Goal: Transaction & Acquisition: Purchase product/service

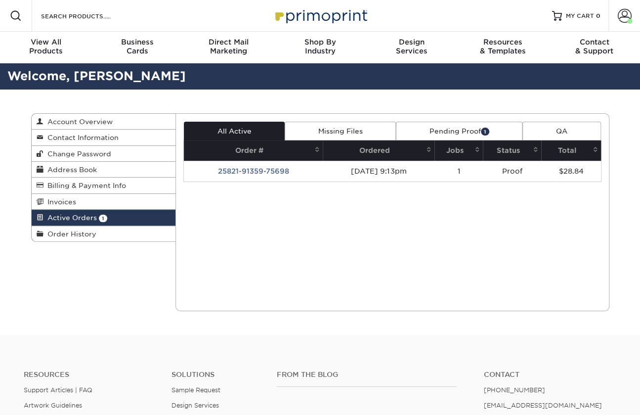
click at [80, 216] on span "Active Orders" at bounding box center [70, 218] width 53 height 8
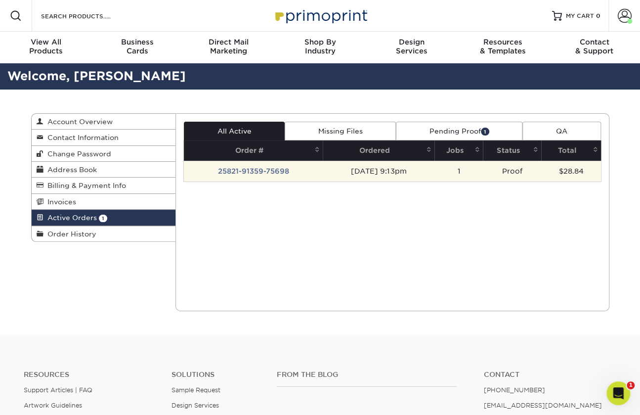
click at [253, 172] on td "25821-91359-75698" at bounding box center [253, 171] width 139 height 21
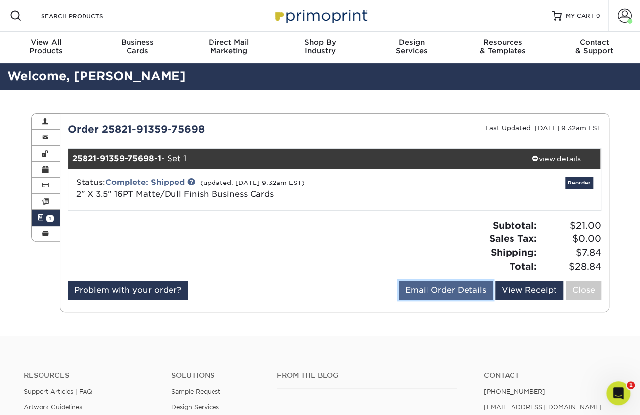
click at [441, 295] on link "Email Order Details" at bounding box center [446, 290] width 94 height 19
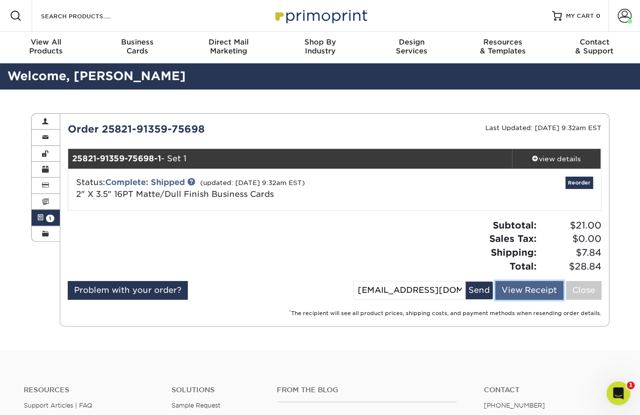
click at [519, 293] on link "View Receipt" at bounding box center [530, 290] width 68 height 19
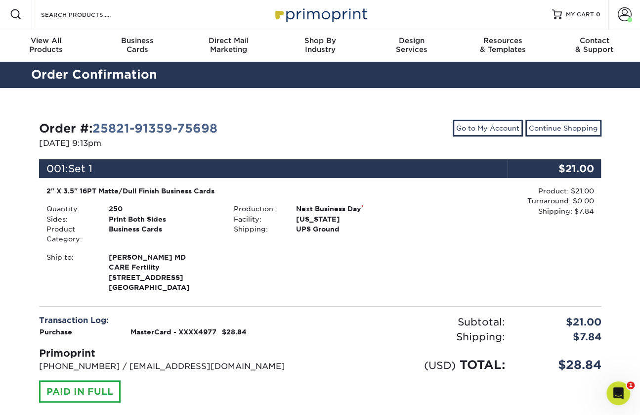
scroll to position [2, 0]
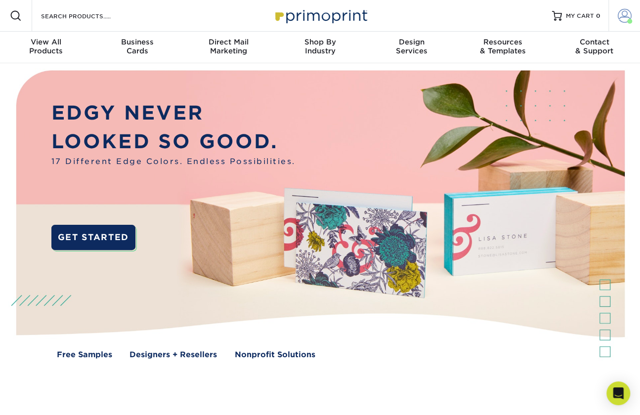
click at [625, 14] on span at bounding box center [625, 16] width 14 height 14
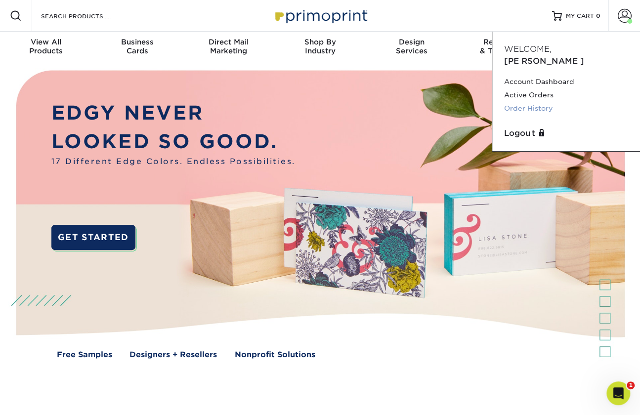
click at [543, 102] on link "Order History" at bounding box center [566, 108] width 124 height 13
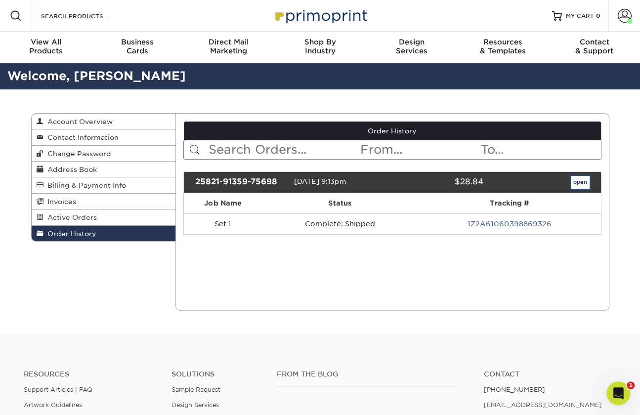
click at [582, 182] on link "open" at bounding box center [580, 182] width 19 height 13
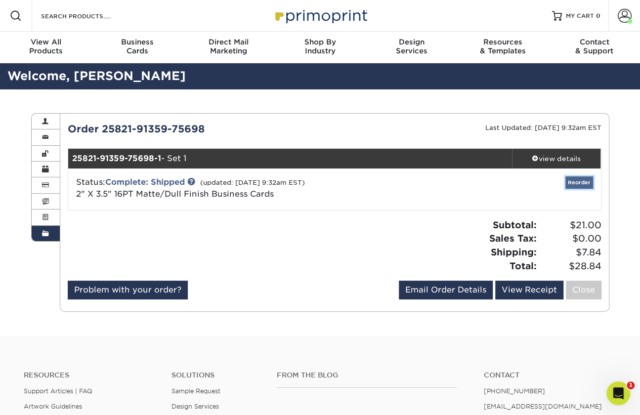
click at [579, 181] on link "Reorder" at bounding box center [580, 183] width 28 height 12
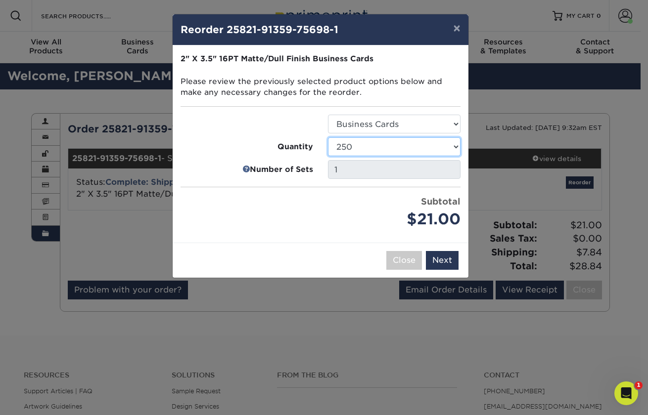
click at [456, 144] on select "100 250 500 1000 2500 5000 7500 10000 15000 20000 25000 30000 35000 40000 45000…" at bounding box center [394, 146] width 133 height 19
click at [328, 137] on select "100 250 500 1000 2500 5000 7500 10000 15000 20000 25000 30000 35000 40000 45000…" at bounding box center [394, 146] width 133 height 19
click at [456, 146] on select "100 250 500 1000 2500 5000 7500 10000 15000 20000 25000 30000 35000 40000 45000…" at bounding box center [394, 146] width 133 height 19
select select "f593fda3-2d5c-4b9e-9c2c-6197b899ae74"
click at [328, 137] on select "100 250 500 1000 2500 5000 7500 10000 15000 20000 25000 30000 35000 40000 45000…" at bounding box center [394, 146] width 133 height 19
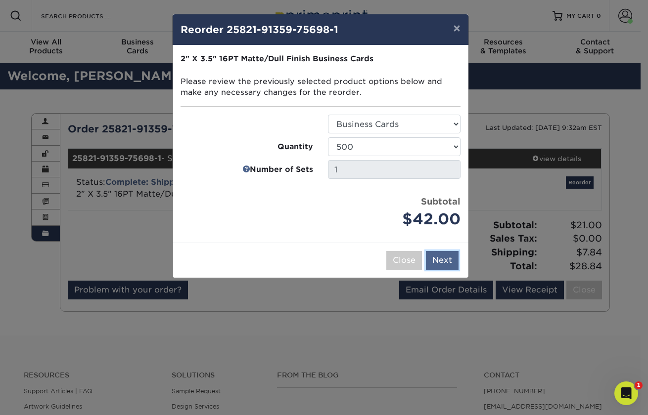
click at [444, 259] on button "Next" at bounding box center [442, 260] width 33 height 19
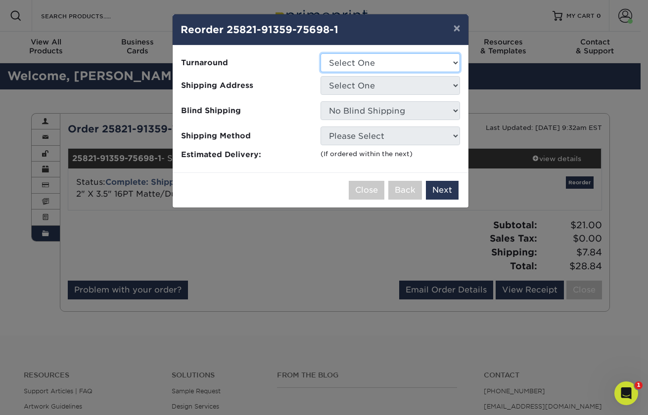
click at [454, 66] on select "Select One 2-4 Business Days 2 Day Next Business Day" at bounding box center [389, 62] width 139 height 19
select select "537feecc-bbf3-4c5a-82cb-a8dbf54f53c4"
click at [320, 53] on select "Select One 2-4 Business Days 2 Day Next Business Day" at bounding box center [389, 62] width 139 height 19
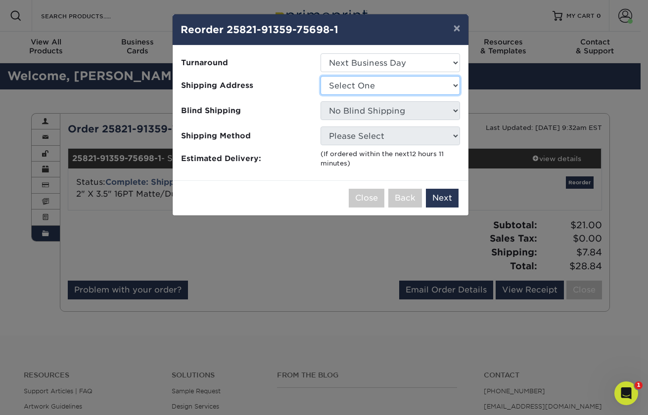
click at [454, 85] on select "Select One Office" at bounding box center [389, 85] width 139 height 19
select select "285329"
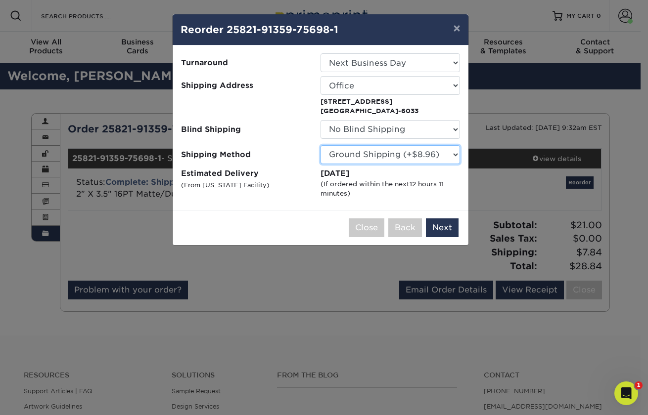
click at [455, 159] on select "Please Select Ground Shipping (+$8.96) 3 Day Shipping Service (+$18.68) 2 Day A…" at bounding box center [389, 154] width 139 height 19
click at [455, 153] on select "Please Select Ground Shipping (+$8.96) 3 Day Shipping Service (+$18.68) 2 Day A…" at bounding box center [389, 154] width 139 height 19
select select "01"
click at [320, 145] on select "Please Select Ground Shipping (+$8.96) 3 Day Shipping Service (+$18.68) 2 Day A…" at bounding box center [389, 154] width 139 height 19
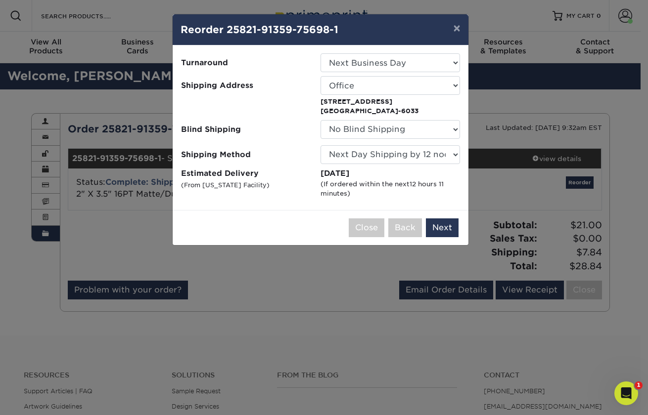
click at [435, 237] on div "Close Back Next Add to Cart" at bounding box center [321, 227] width 296 height 35
click at [440, 224] on button "Next" at bounding box center [442, 228] width 33 height 19
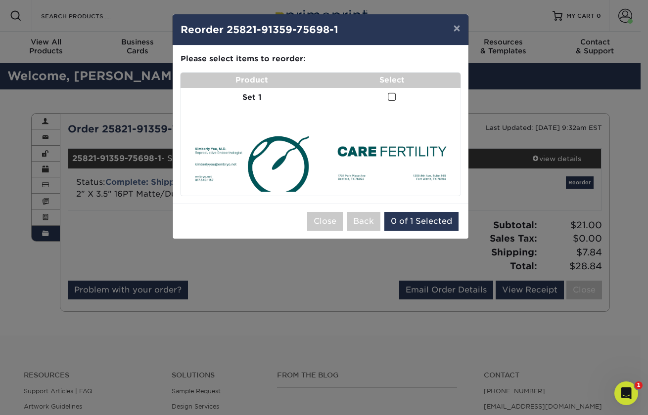
click at [388, 97] on span at bounding box center [392, 96] width 8 height 9
click at [0, 0] on input "checkbox" at bounding box center [0, 0] width 0 height 0
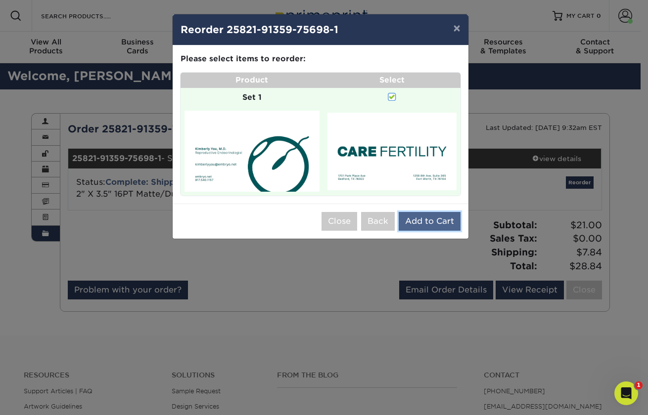
click at [435, 220] on button "Add to Cart" at bounding box center [430, 221] width 62 height 19
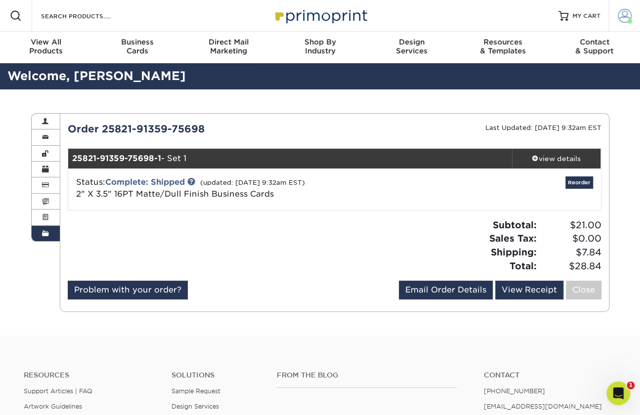
click at [624, 17] on span at bounding box center [625, 16] width 14 height 14
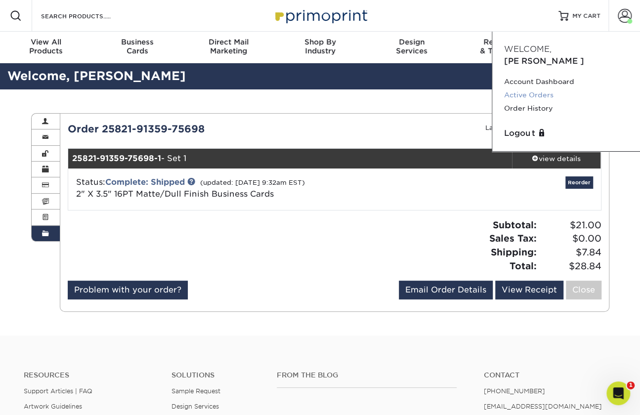
click at [549, 89] on link "Active Orders" at bounding box center [566, 95] width 124 height 13
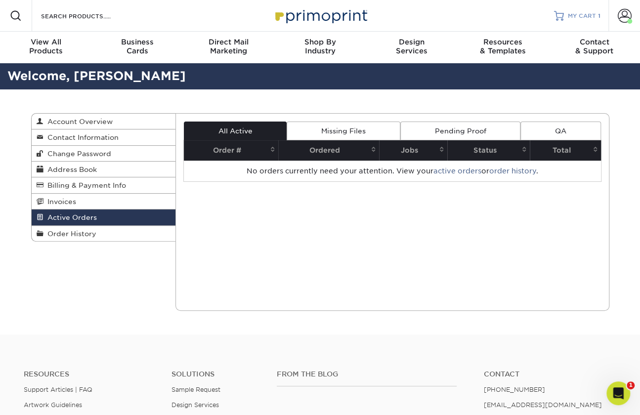
click at [582, 13] on span "MY CART" at bounding box center [582, 16] width 28 height 8
